Goal: Navigation & Orientation: Find specific page/section

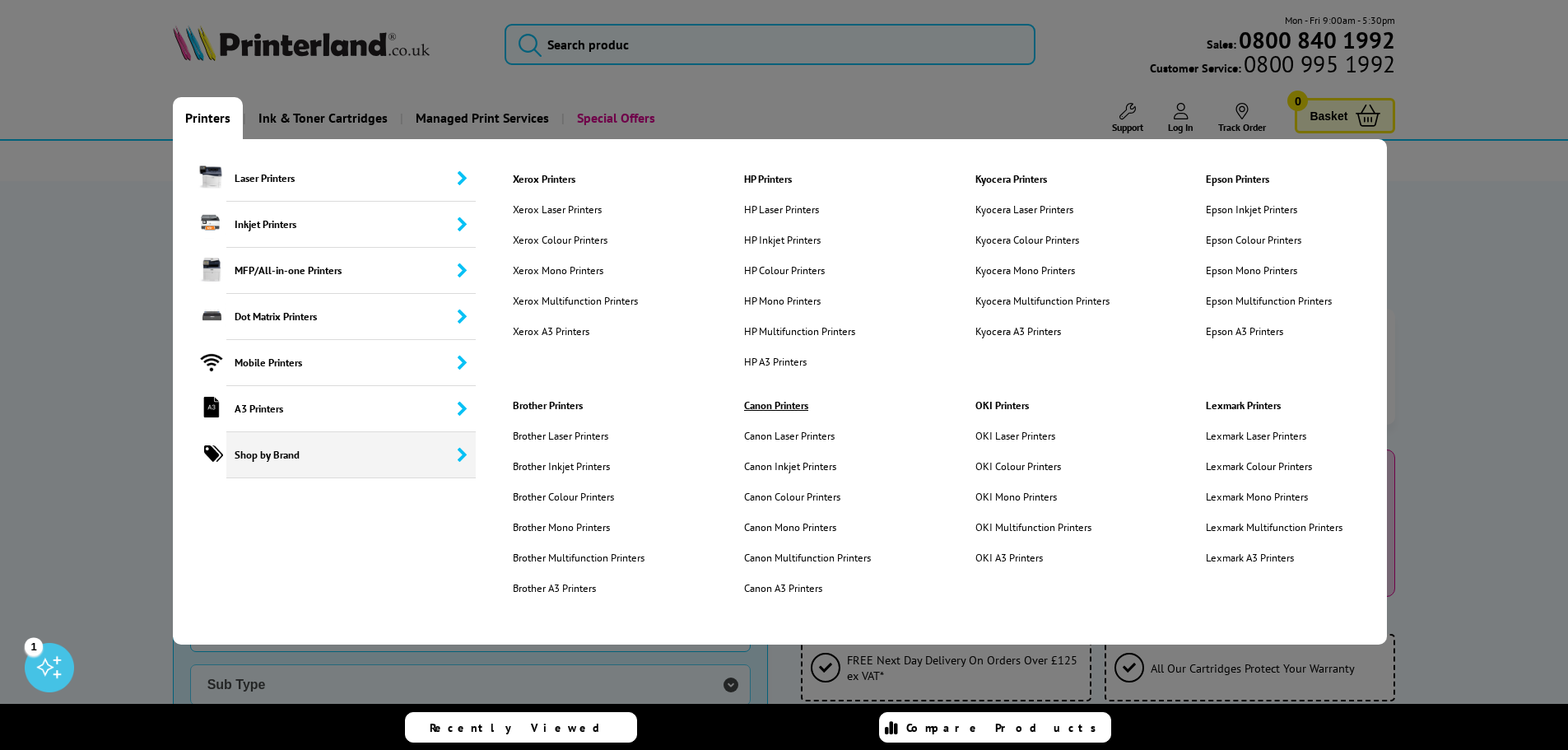
click at [768, 403] on link "Canon Printers" at bounding box center [842, 406] width 222 height 14
